Goal: Find specific page/section: Find specific page/section

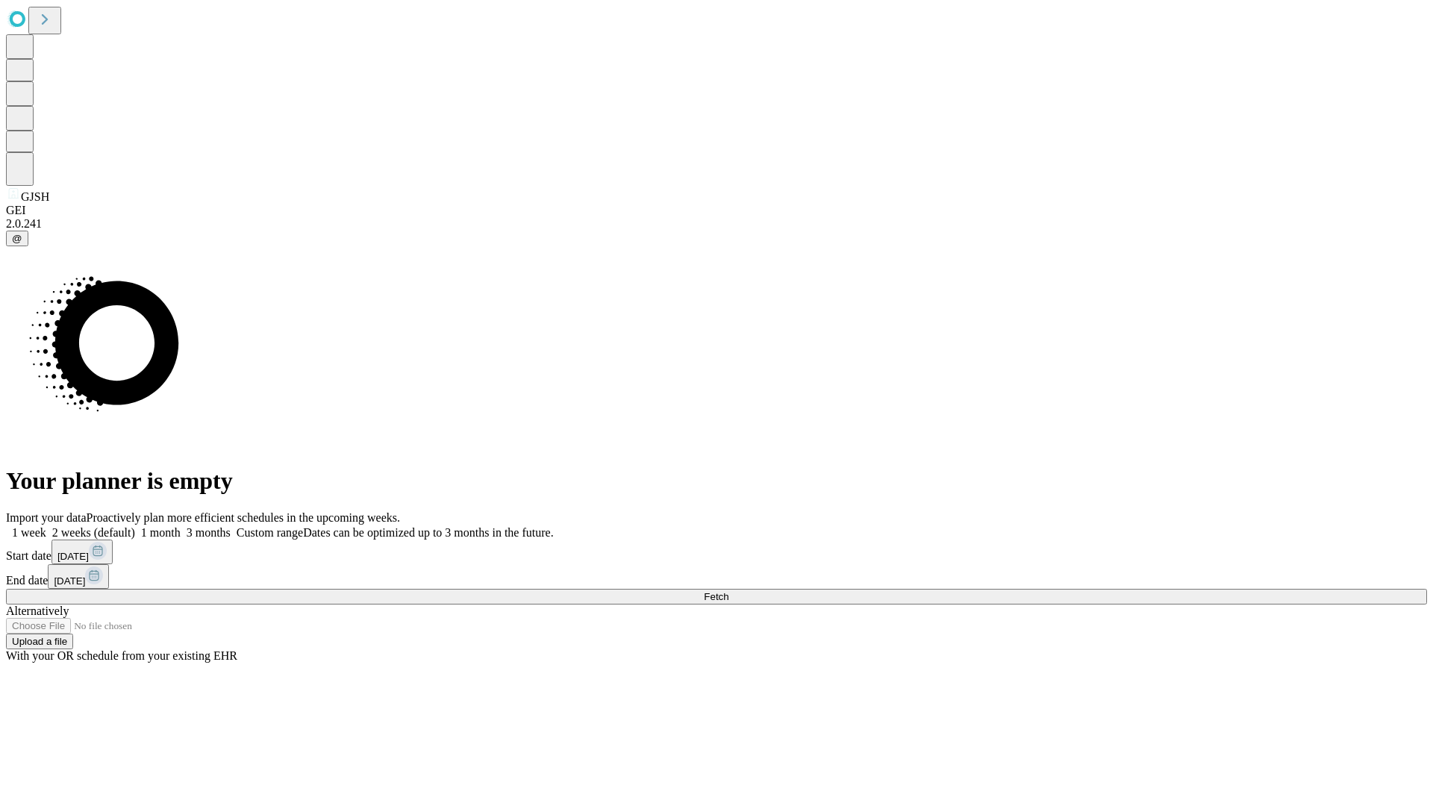
click at [728, 591] on span "Fetch" at bounding box center [716, 596] width 25 height 11
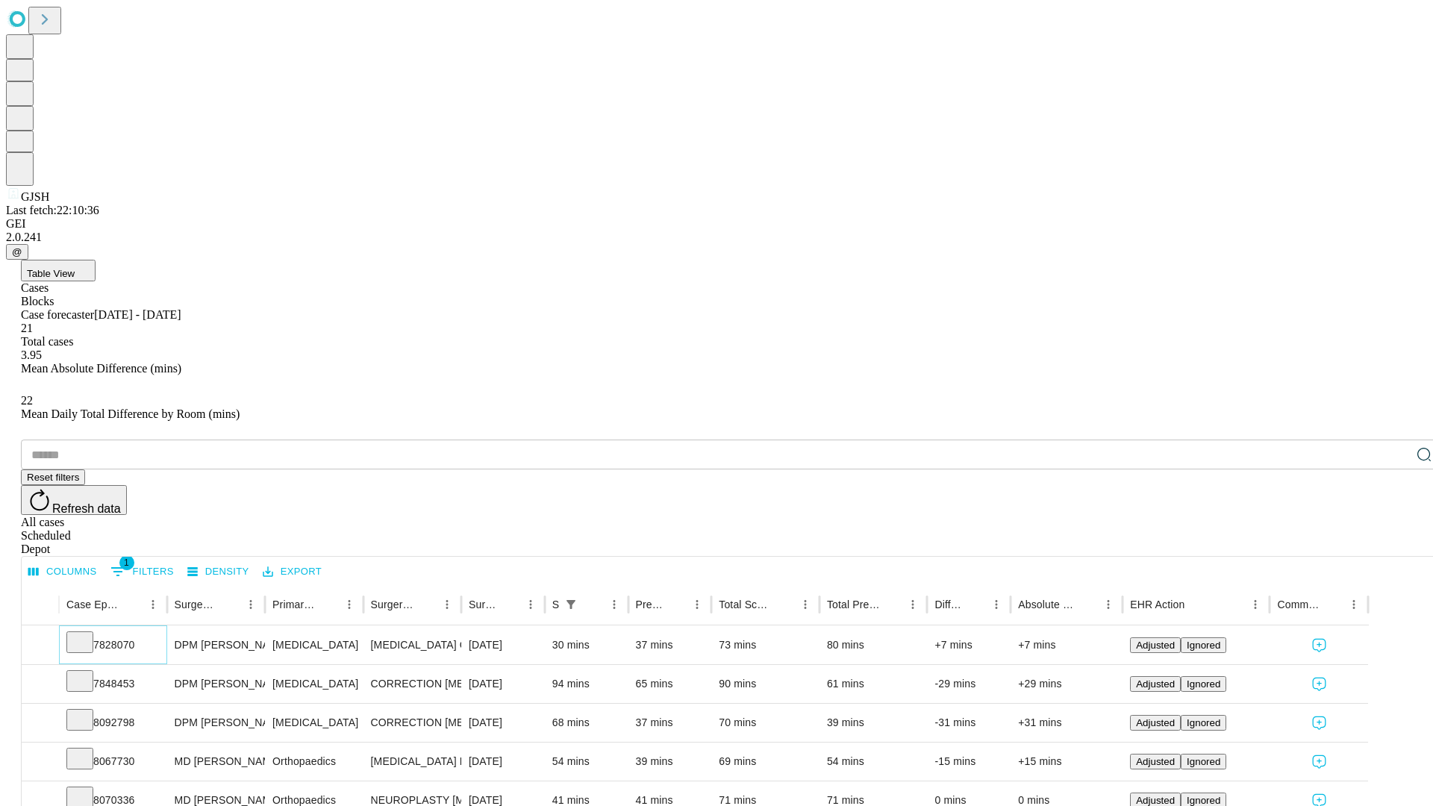
click at [87, 634] on icon at bounding box center [79, 641] width 15 height 15
